Goal: Find specific page/section: Find specific page/section

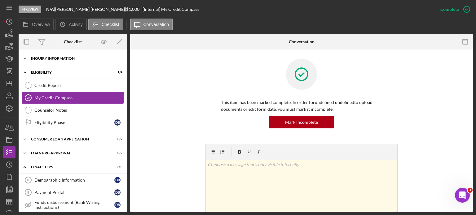
scroll to position [116, 0]
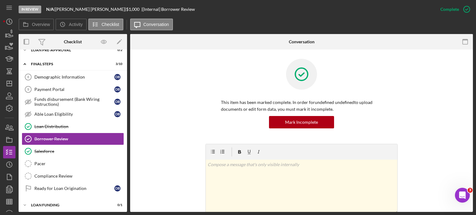
scroll to position [104, 0]
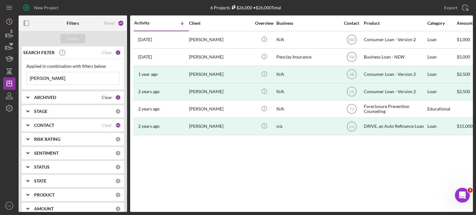
click at [106, 95] on div "Clear" at bounding box center [107, 97] width 11 height 5
click at [102, 124] on div "Clear" at bounding box center [107, 125] width 11 height 5
click at [108, 98] on div "ARCHIVED" at bounding box center [74, 97] width 81 height 5
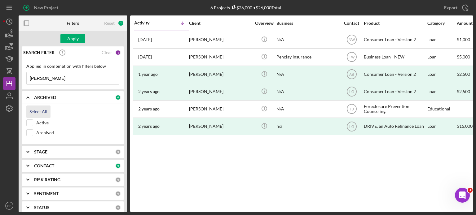
click at [40, 111] on div "Select All" at bounding box center [38, 112] width 18 height 12
checkbox input "true"
click at [38, 166] on b "CONTACT" at bounding box center [44, 166] width 20 height 5
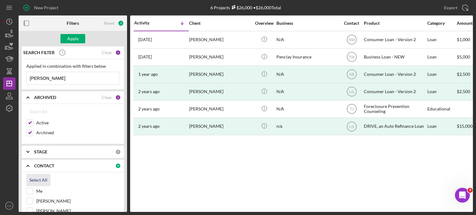
click at [40, 177] on div "Select All" at bounding box center [38, 180] width 18 height 12
checkbox input "true"
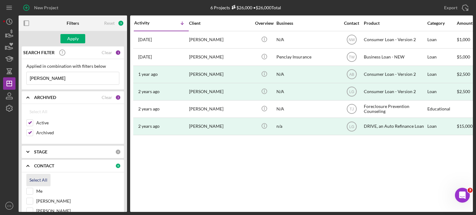
checkbox input "true"
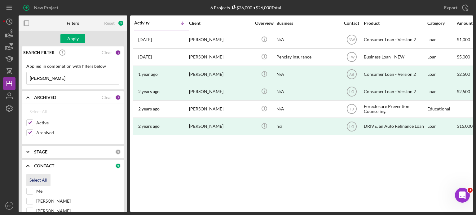
checkbox input "true"
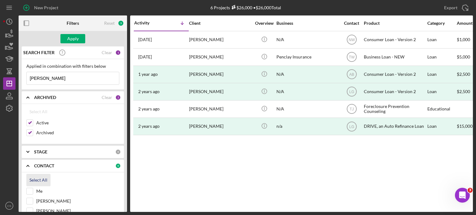
checkbox input "true"
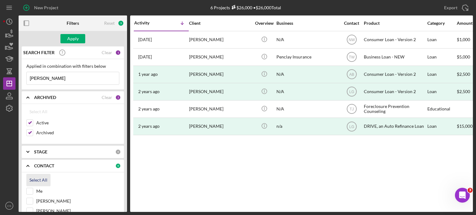
checkbox input "true"
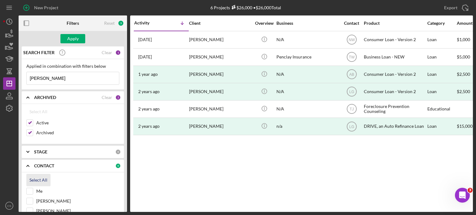
checkbox input "true"
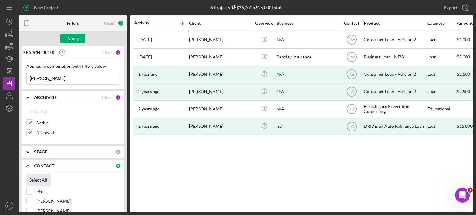
checkbox input "true"
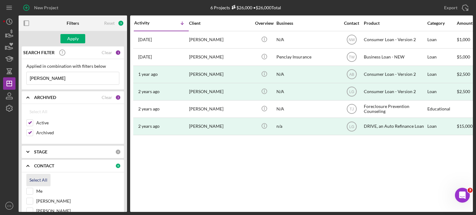
checkbox input "true"
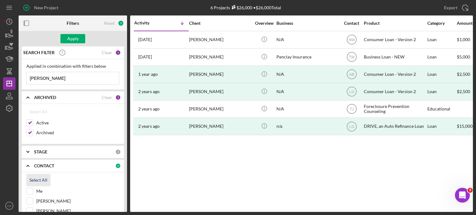
checkbox input "true"
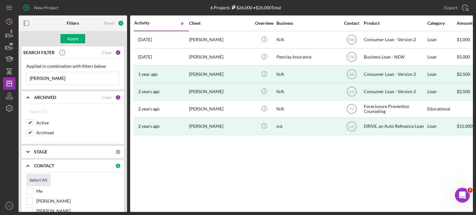
checkbox input "true"
drag, startPoint x: 50, startPoint y: 78, endPoint x: 21, endPoint y: 77, distance: 29.7
click at [21, 77] on div "SEARCH FILTER Clear 1 Applied in combination with filters below [PERSON_NAME] I…" at bounding box center [73, 129] width 108 height 166
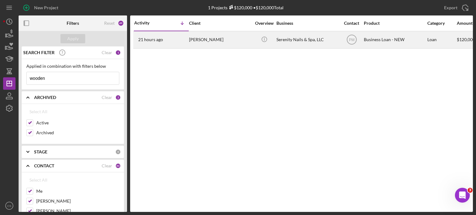
type input "wooden"
click at [155, 40] on time "21 hours ago" at bounding box center [150, 39] width 25 height 5
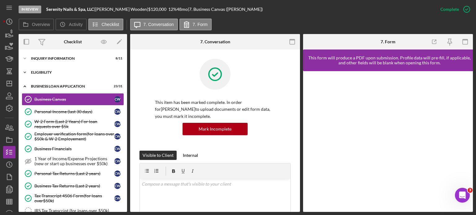
click at [24, 72] on polyline at bounding box center [25, 72] width 2 height 1
